Goal: Check status: Check status

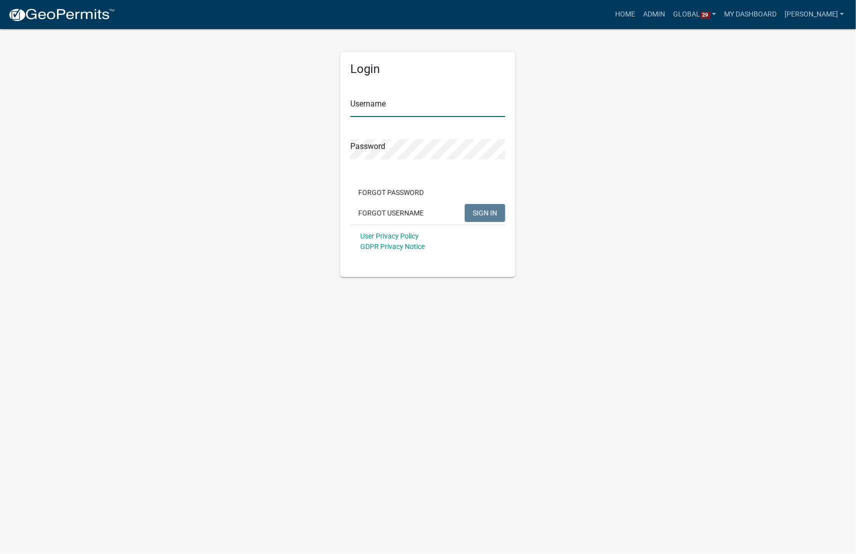
type input "[PERSON_NAME]"
click at [478, 216] on span "SIGN IN" at bounding box center [485, 212] width 24 height 8
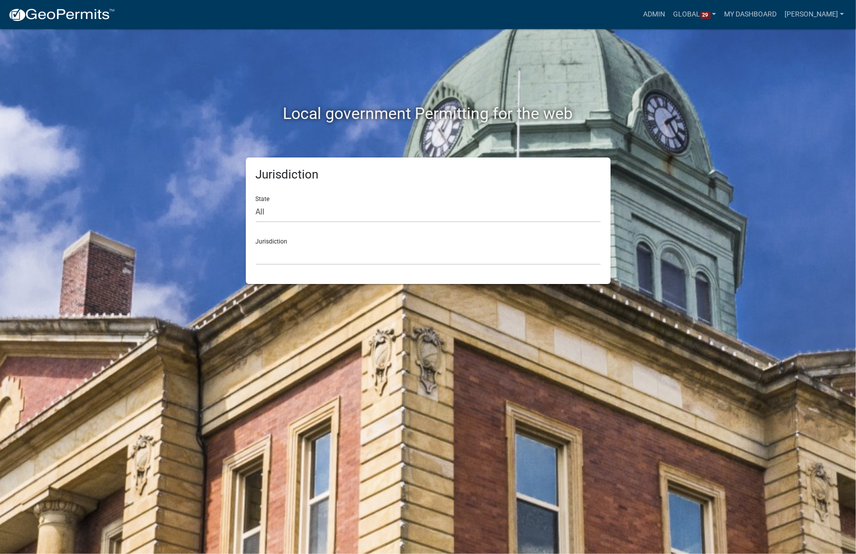
click at [409, 241] on div "Jurisdiction [GEOGRAPHIC_DATA], [US_STATE] [GEOGRAPHIC_DATA], [US_STATE][PERSON…" at bounding box center [428, 247] width 345 height 34
click at [407, 253] on select "[GEOGRAPHIC_DATA], [US_STATE] [GEOGRAPHIC_DATA], [US_STATE][PERSON_NAME][GEOGRA…" at bounding box center [428, 254] width 345 height 20
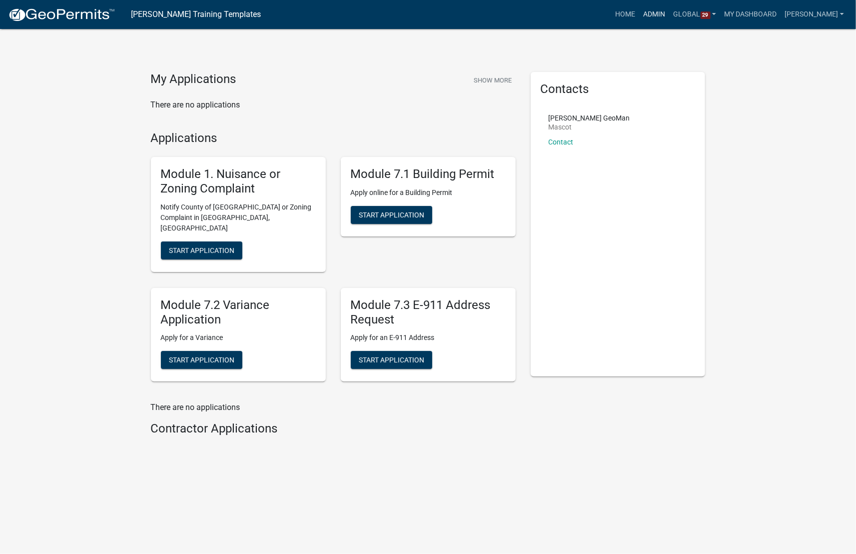
click at [670, 16] on link "Admin" at bounding box center [655, 14] width 30 height 19
click at [771, 15] on link "My Dashboard" at bounding box center [750, 14] width 60 height 19
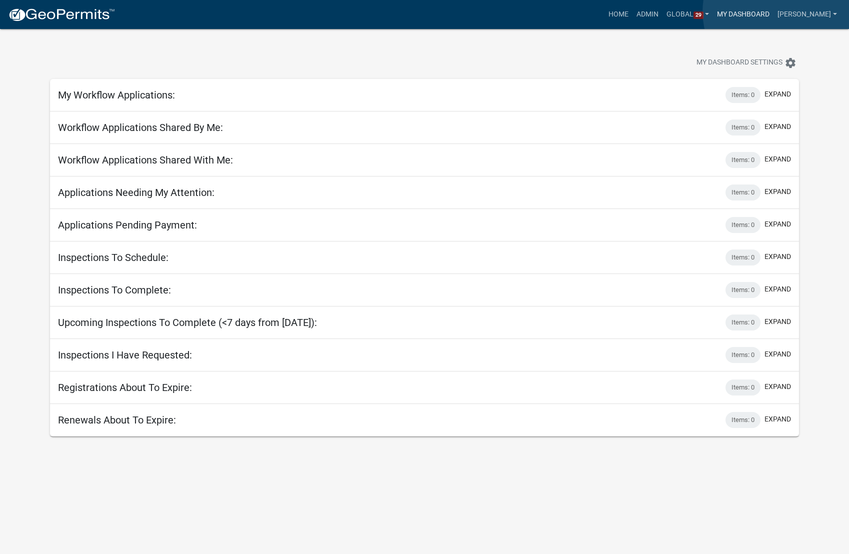
click at [773, 11] on link "My Dashboard" at bounding box center [743, 14] width 60 height 19
click at [662, 10] on link "Admin" at bounding box center [647, 14] width 30 height 19
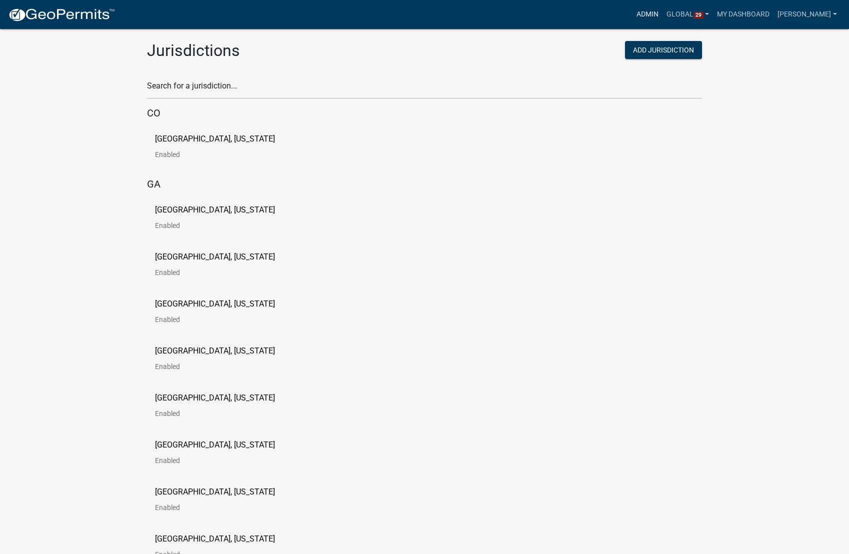
click at [662, 16] on link "Admin" at bounding box center [647, 14] width 30 height 19
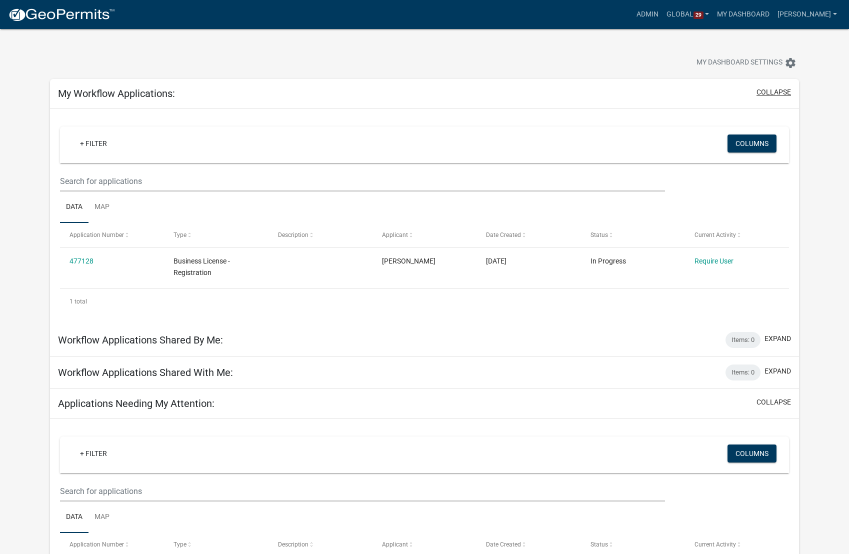
click at [773, 91] on button "collapse" at bounding box center [773, 92] width 34 height 10
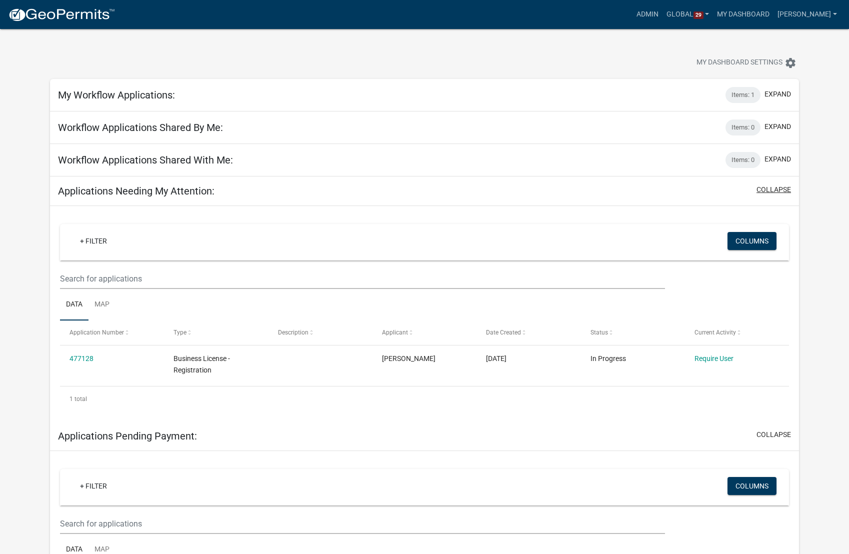
click at [765, 189] on button "collapse" at bounding box center [773, 189] width 34 height 10
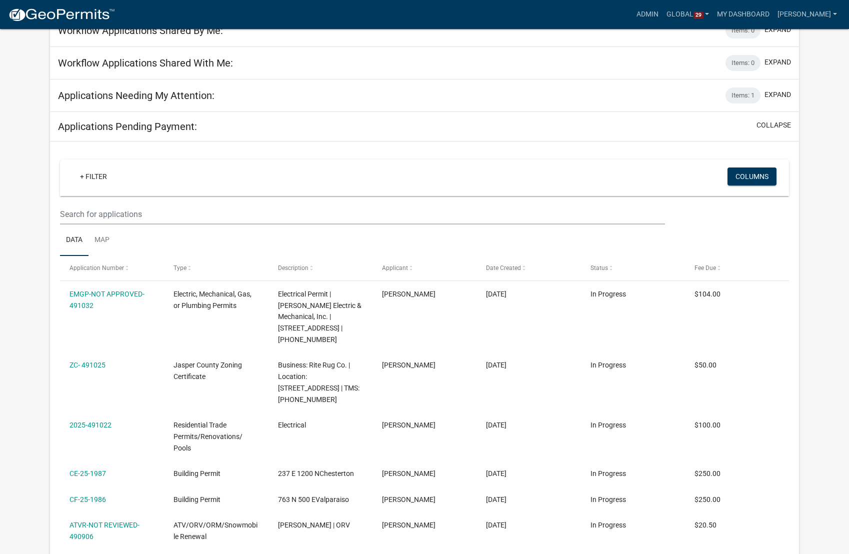
scroll to position [100, 0]
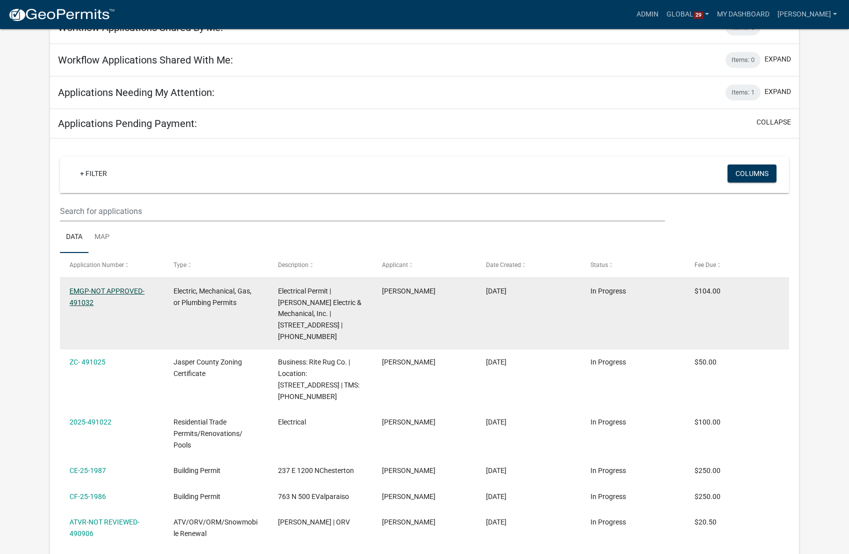
click at [91, 291] on link "EMGP-NOT APPROVED-491032" at bounding box center [106, 296] width 75 height 19
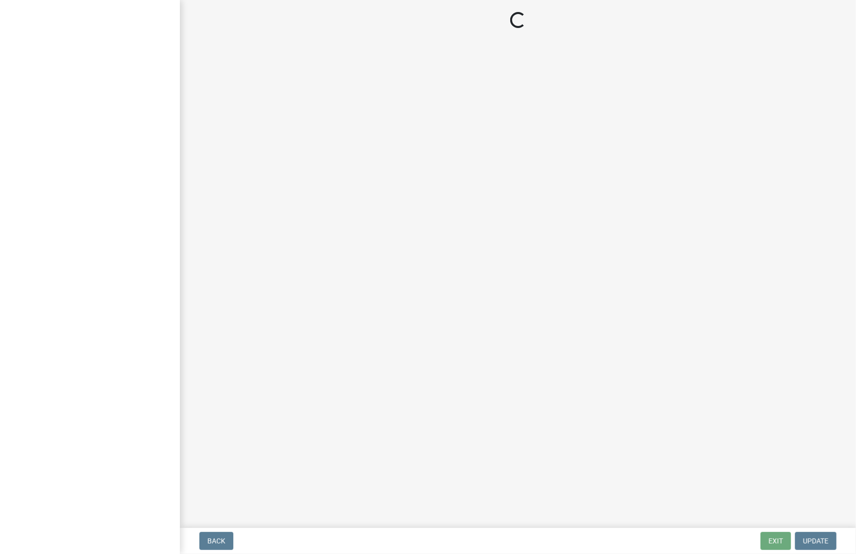
select select "3: 3"
